Goal: Entertainment & Leisure: Consume media (video, audio)

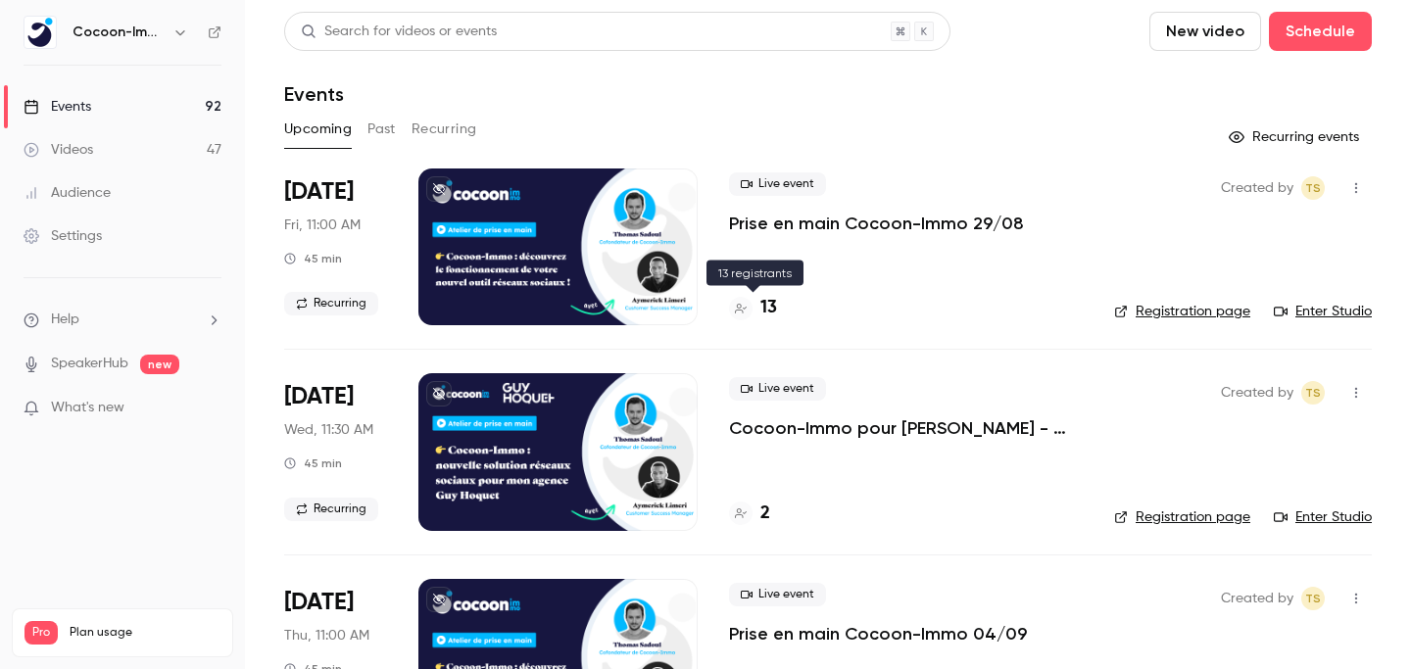
click at [755, 307] on div "13" at bounding box center [753, 308] width 48 height 26
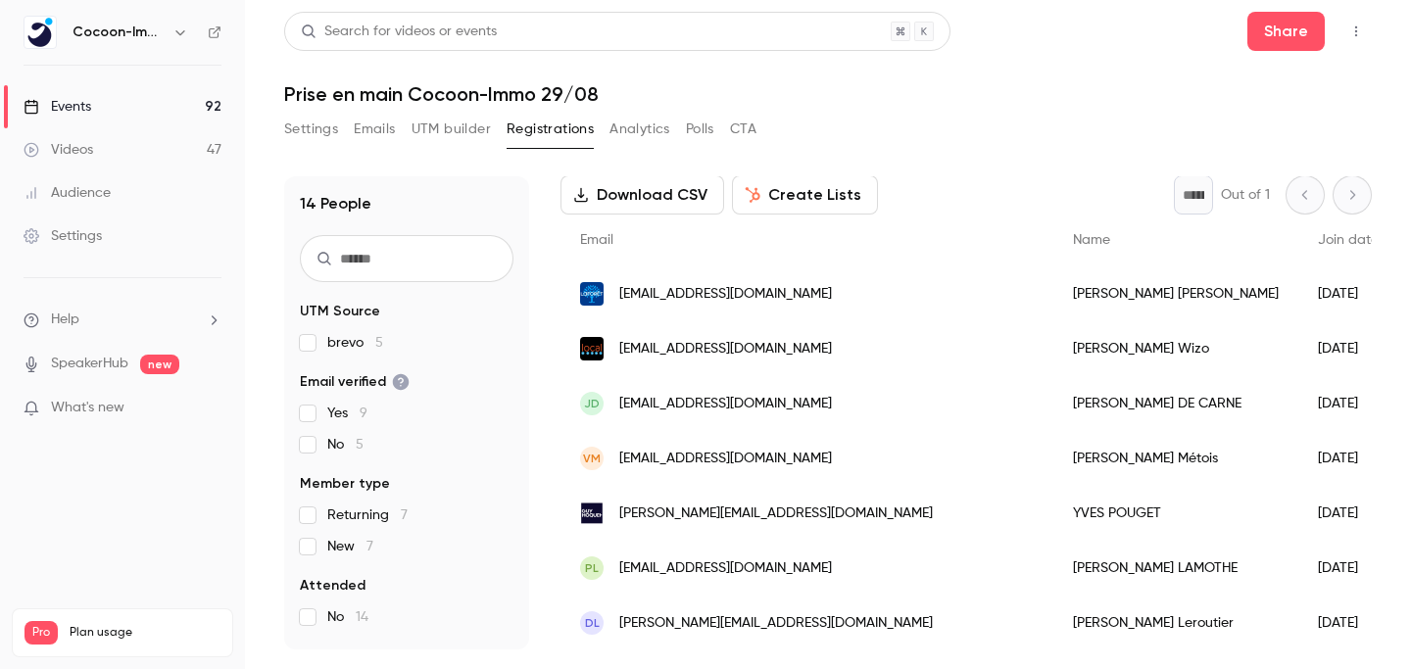
click at [110, 104] on link "Events 92" at bounding box center [122, 106] width 245 height 43
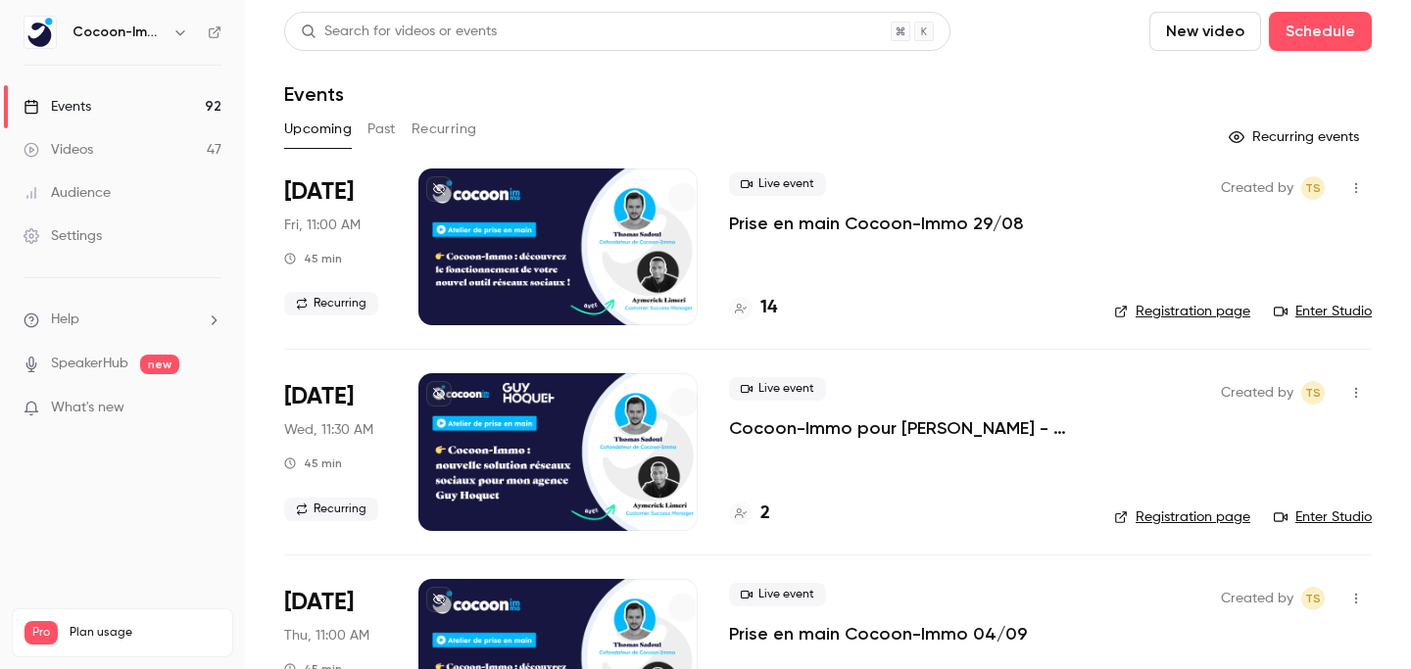
click at [91, 159] on div "Videos" at bounding box center [59, 150] width 70 height 20
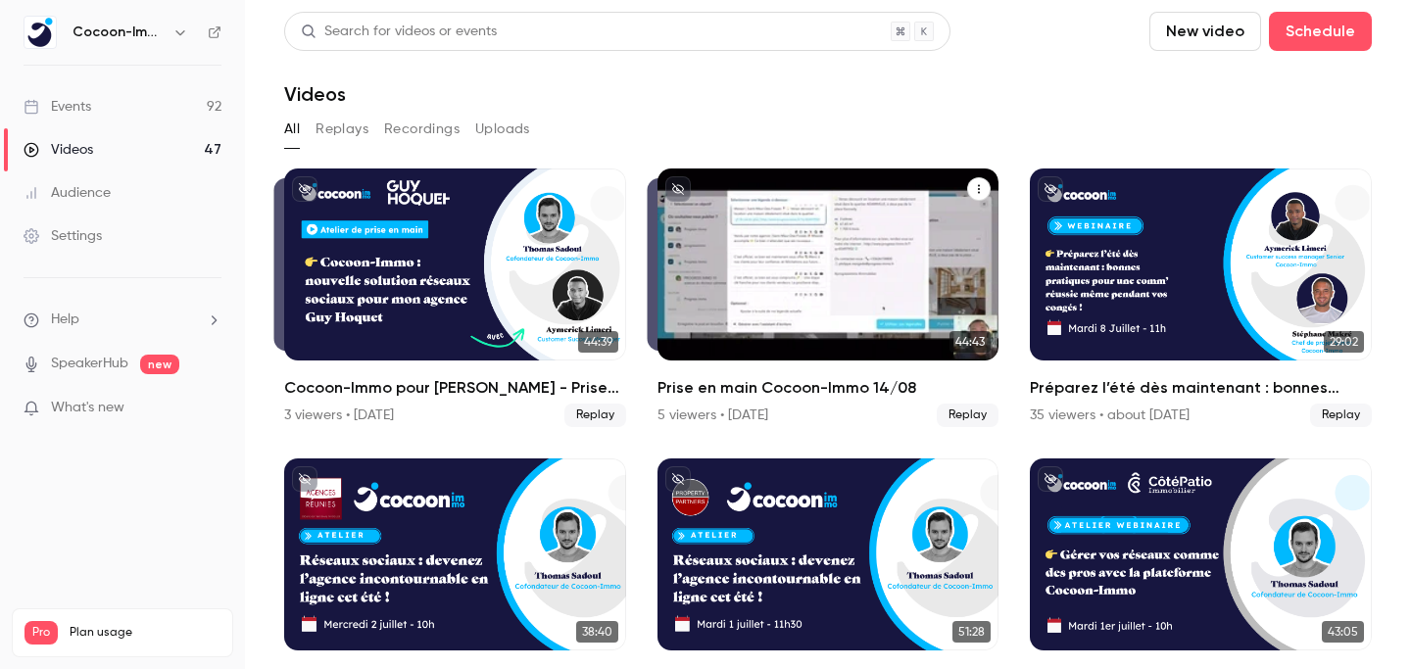
click at [980, 188] on icon "Prise en main Cocoon-Immo 14/08" at bounding box center [979, 189] width 2 height 9
click at [980, 188] on div at bounding box center [705, 334] width 1411 height 669
click at [750, 272] on div "Prise en main Cocoon-Immo 14/08" at bounding box center [828, 265] width 342 height 192
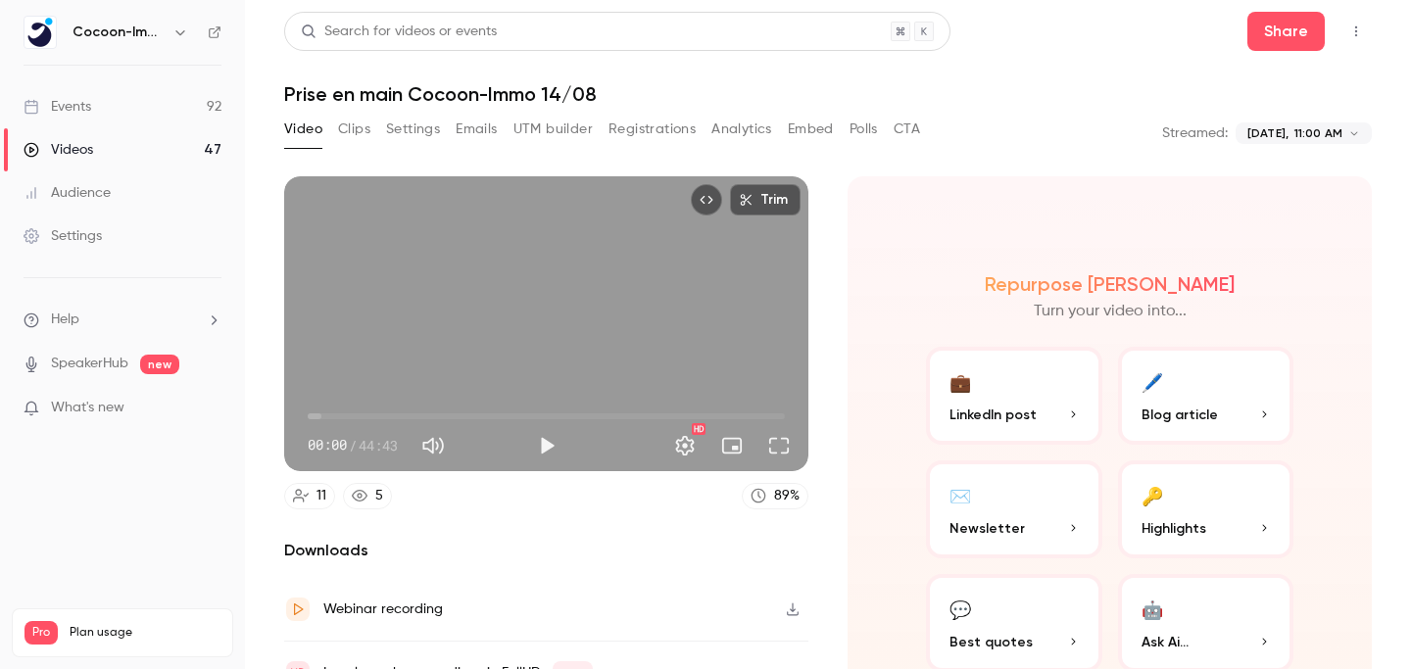
scroll to position [99, 0]
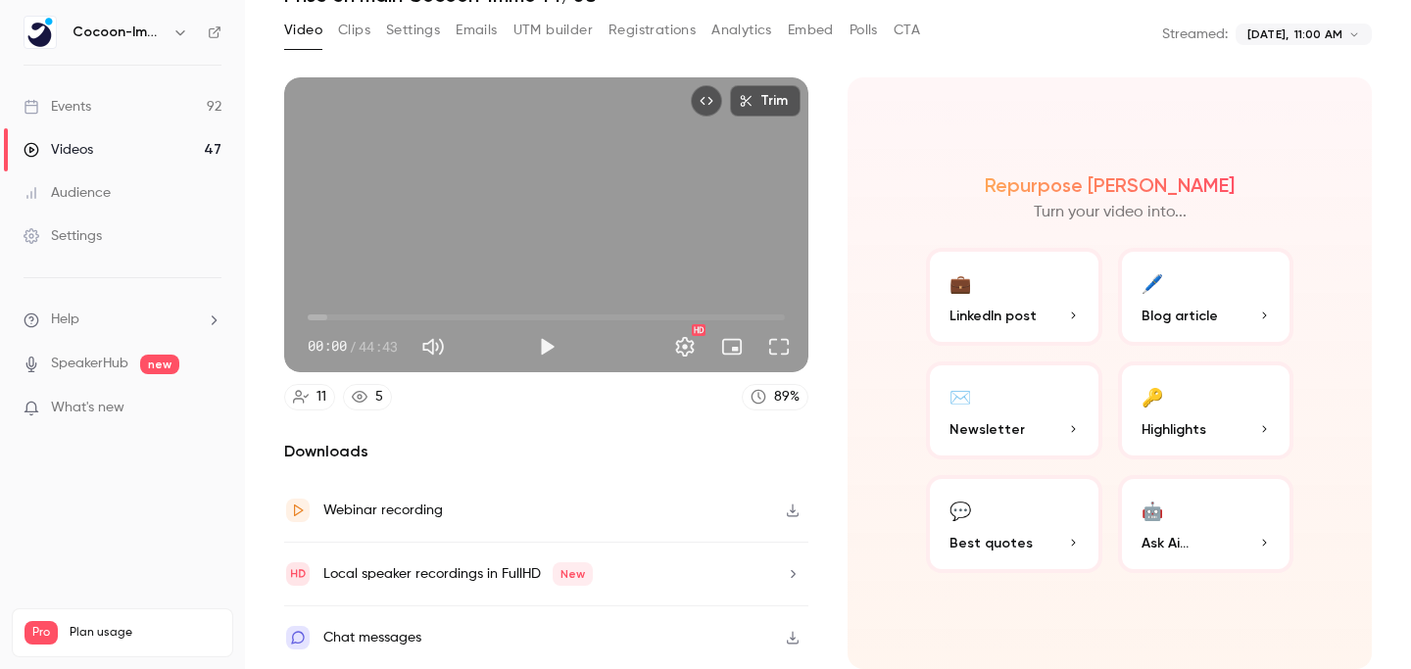
click at [794, 512] on icon "button" at bounding box center [793, 511] width 16 height 14
